Goal: Find specific page/section

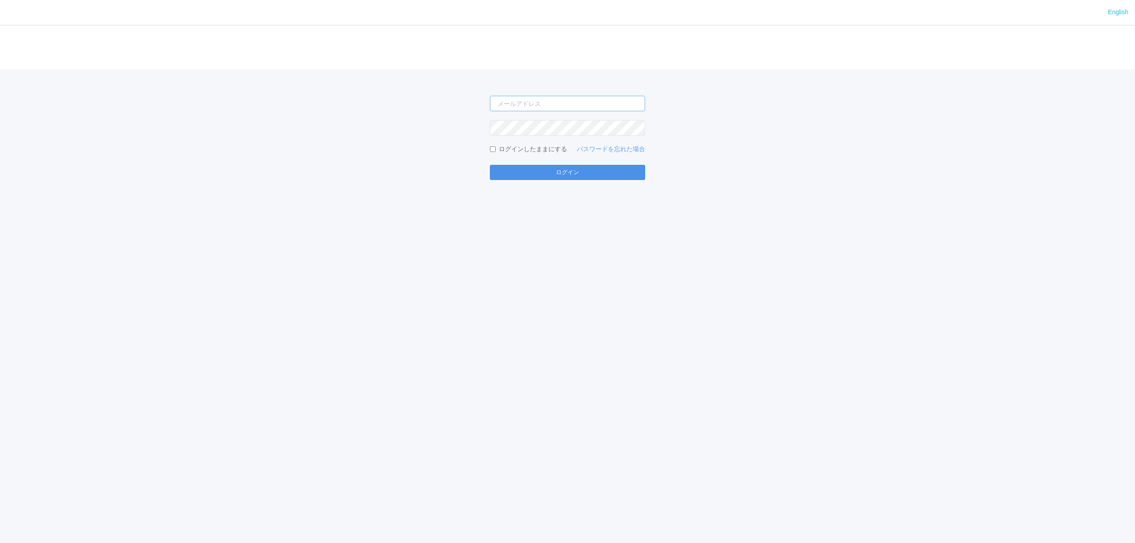
type input "[PERSON_NAME][EMAIL_ADDRESS][DOMAIN_NAME]"
click at [513, 171] on button "ログイン" at bounding box center [567, 172] width 155 height 15
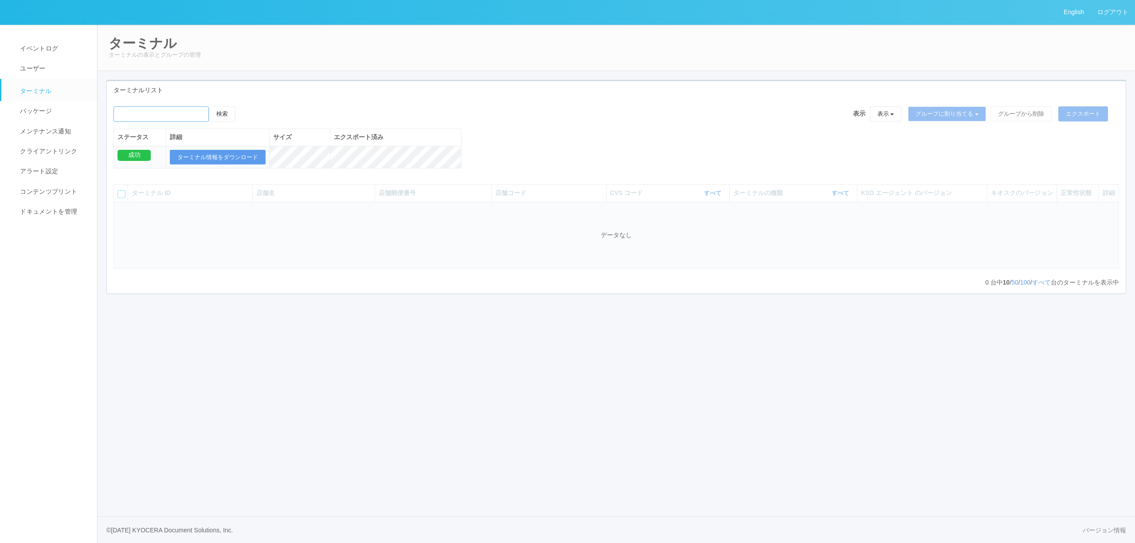
click at [189, 108] on input "emailSearch" at bounding box center [161, 114] width 95 height 16
click at [129, 117] on input "emailSearch" at bounding box center [161, 114] width 95 height 16
click at [151, 113] on input "emailSearch" at bounding box center [161, 114] width 95 height 16
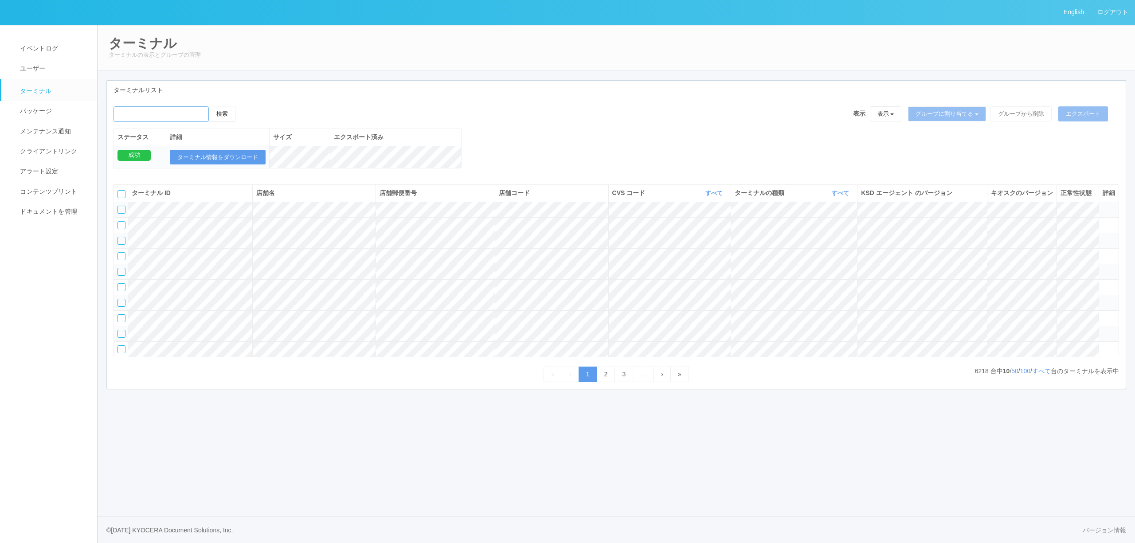
click at [199, 110] on input "emailSearch" at bounding box center [161, 114] width 95 height 16
type input "[PERSON_NAME][GEOGRAPHIC_DATA]"
click at [209, 106] on button "検索" at bounding box center [222, 114] width 27 height 16
click at [232, 110] on button "検索" at bounding box center [222, 114] width 27 height 16
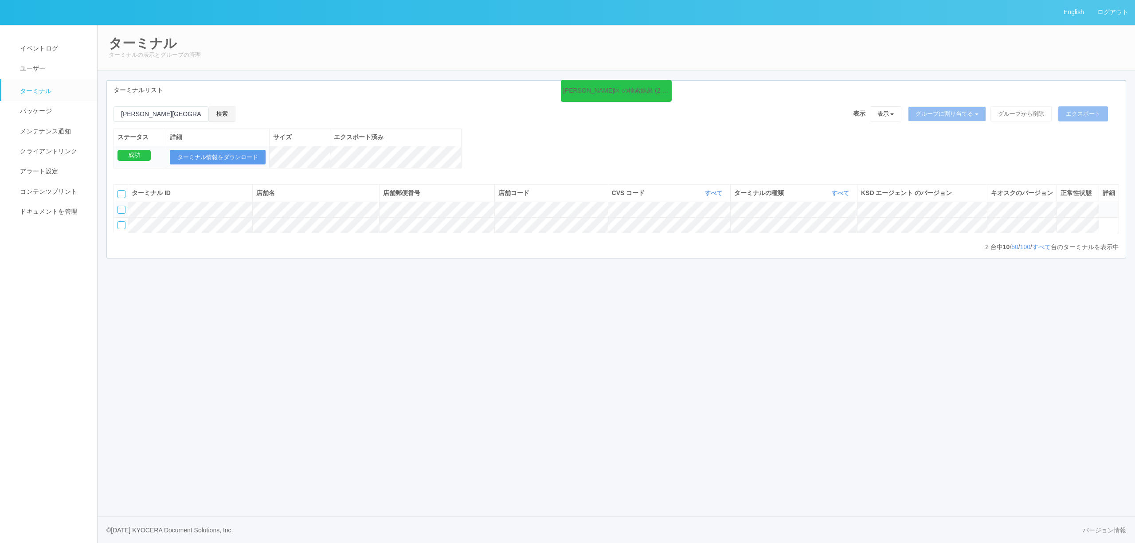
click at [226, 119] on button "検索" at bounding box center [222, 114] width 27 height 16
click at [1103, 206] on icon at bounding box center [1103, 206] width 0 height 0
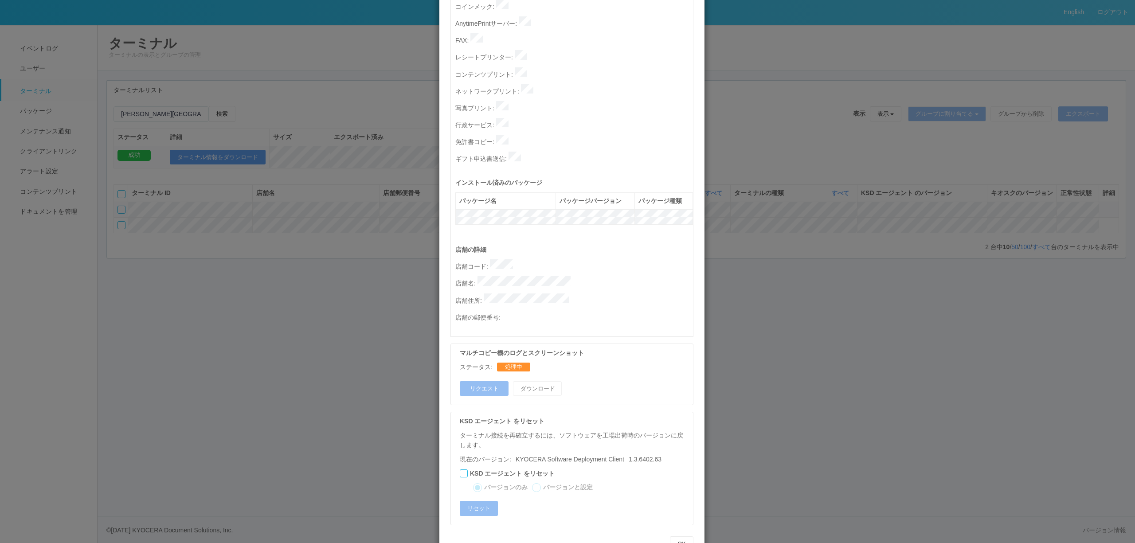
scroll to position [236, 0]
